Goal: Navigation & Orientation: Understand site structure

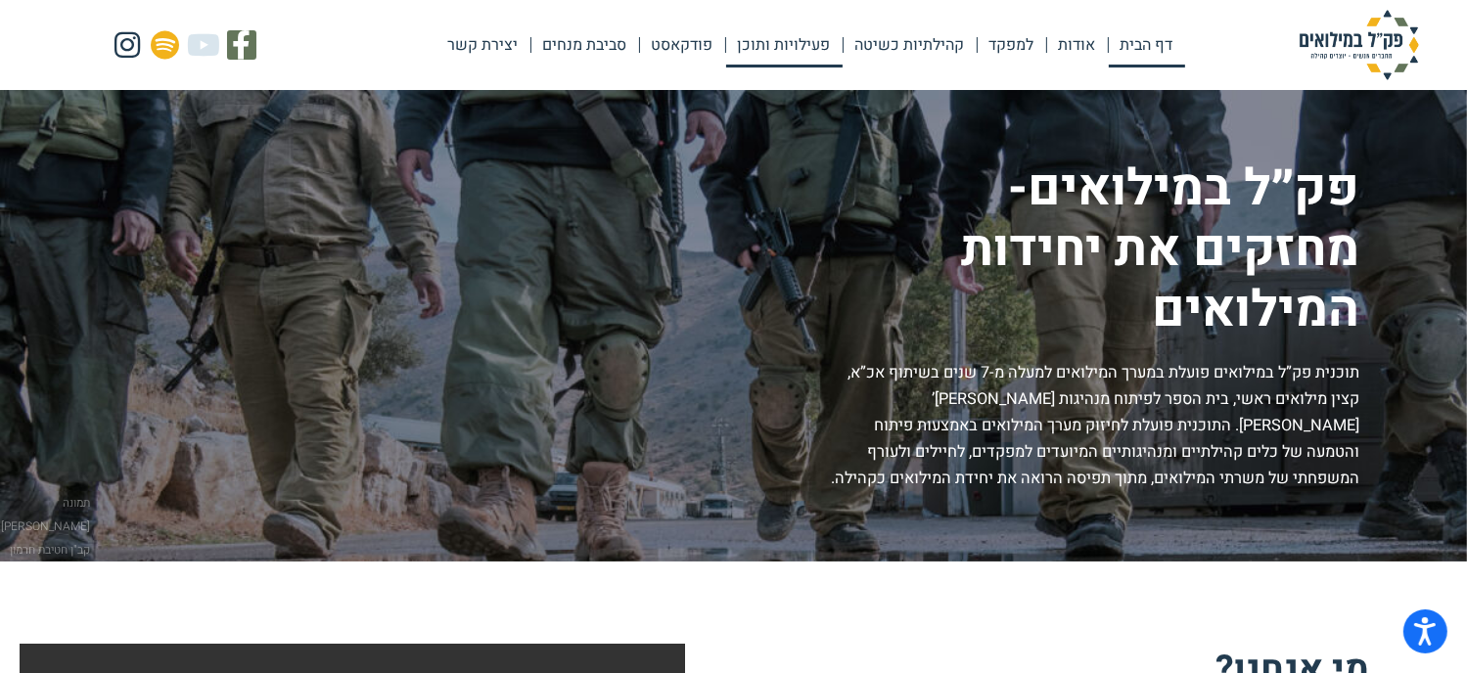
click at [792, 43] on link "פעילויות ותוכן" at bounding box center [784, 45] width 116 height 45
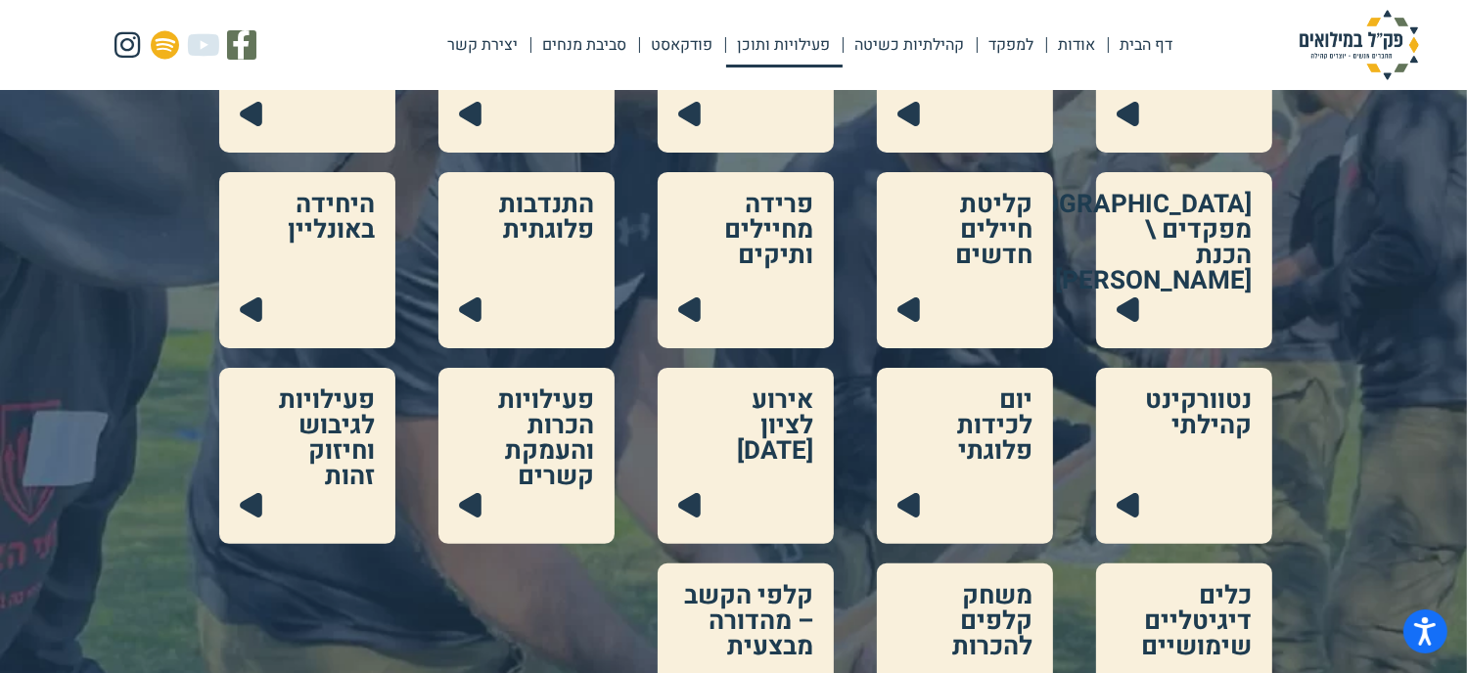
scroll to position [293, 0]
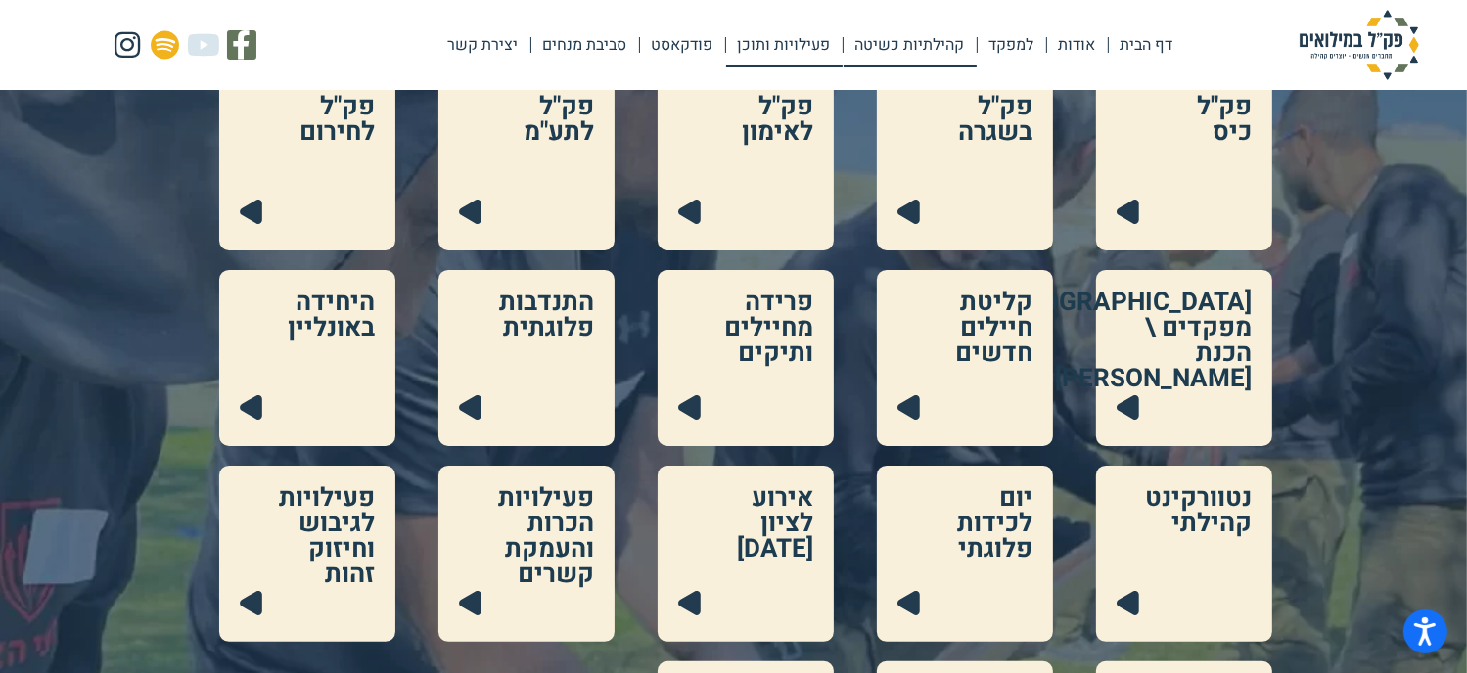
click at [928, 42] on link "קהילתיות כשיטה" at bounding box center [909, 45] width 133 height 45
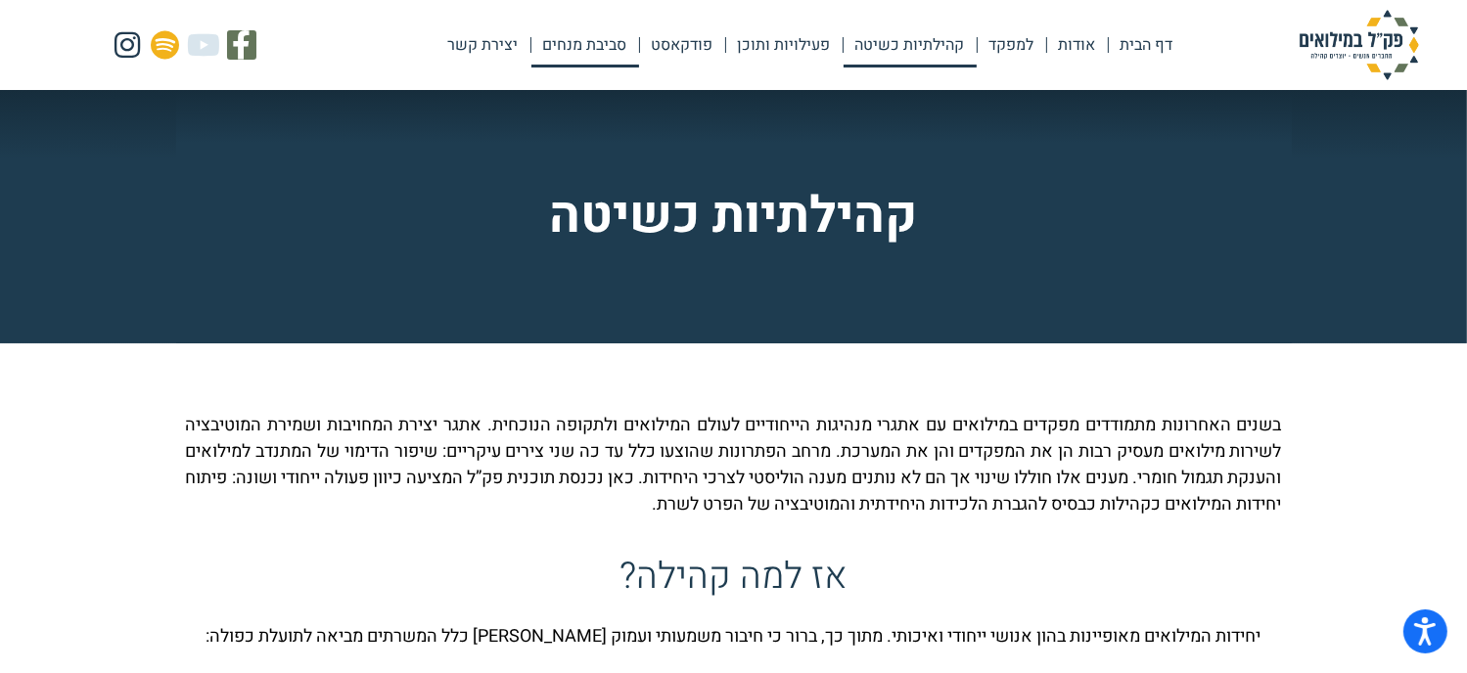
click at [587, 42] on link "סביבת מנחים" at bounding box center [585, 45] width 108 height 45
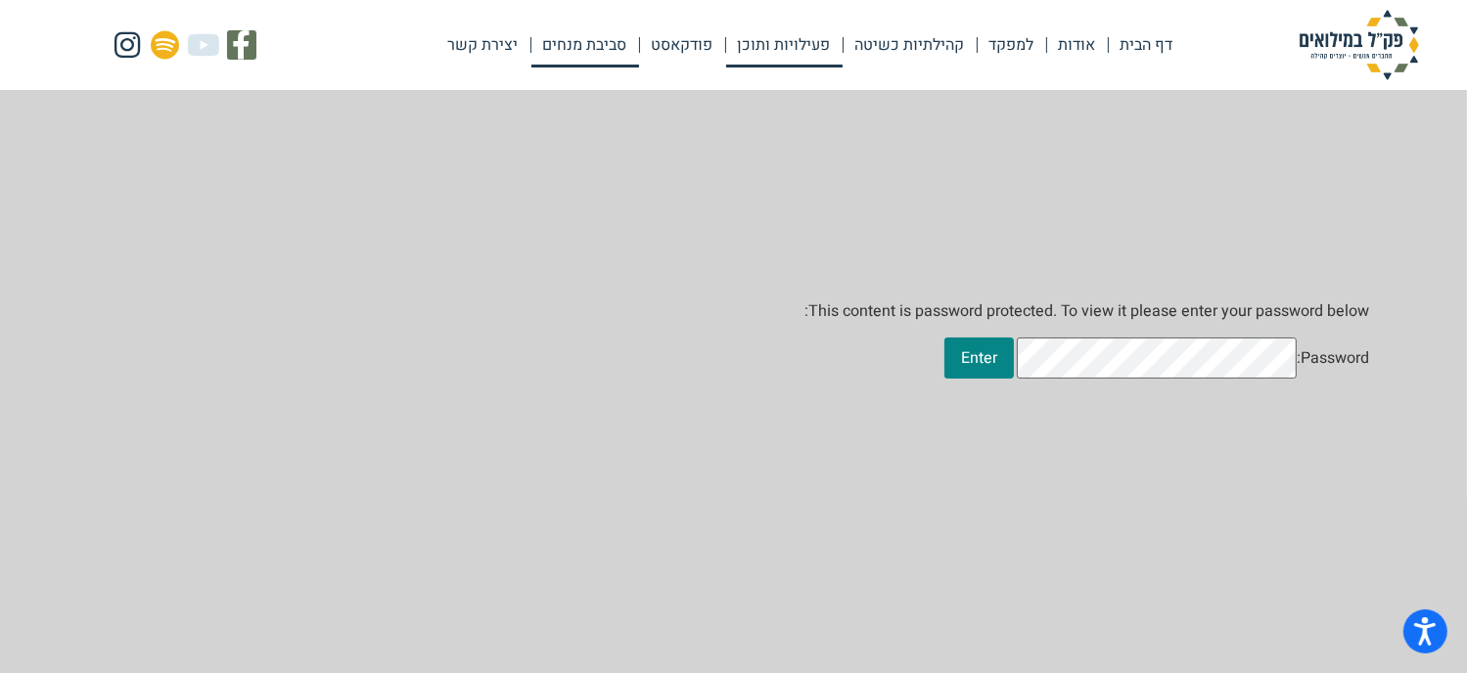
click at [792, 50] on link "פעילויות ותוכן" at bounding box center [784, 45] width 116 height 45
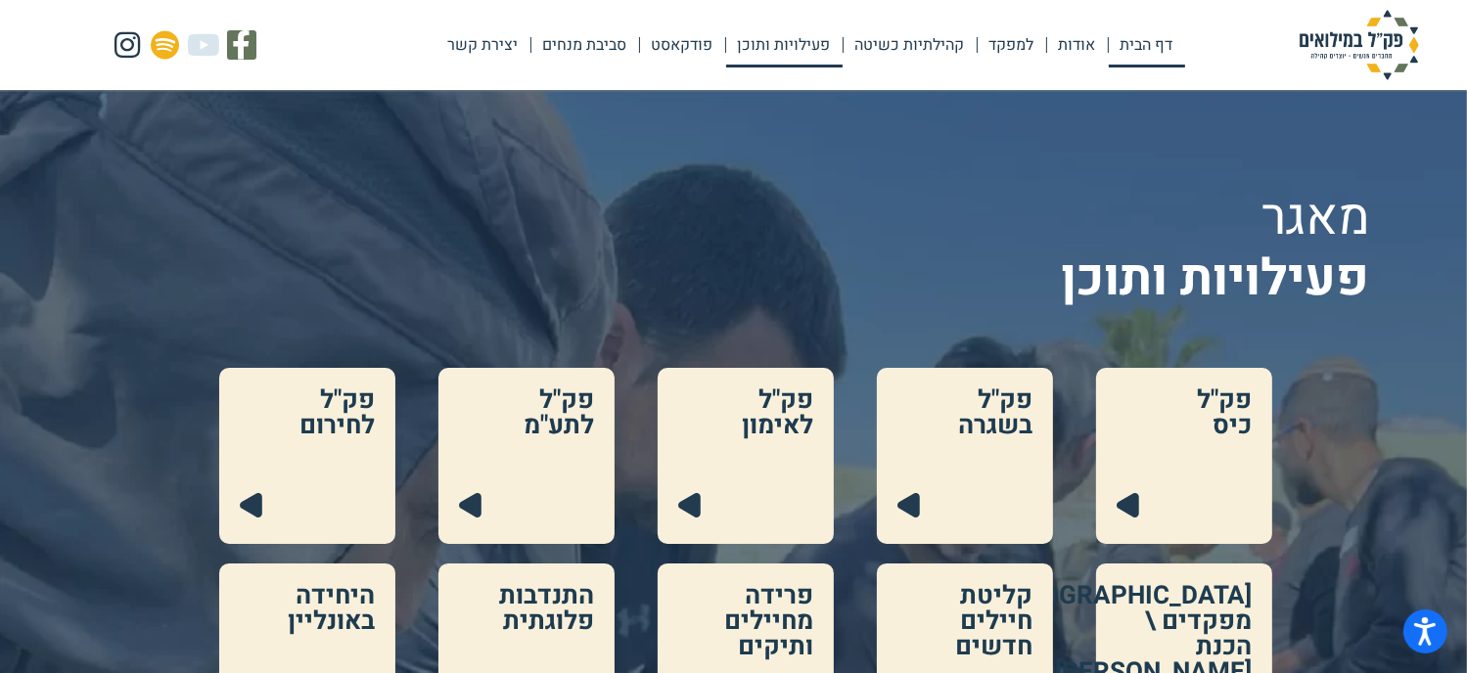
click at [1134, 40] on link "דף הבית" at bounding box center [1146, 45] width 76 height 45
